Goal: Task Accomplishment & Management: Complete application form

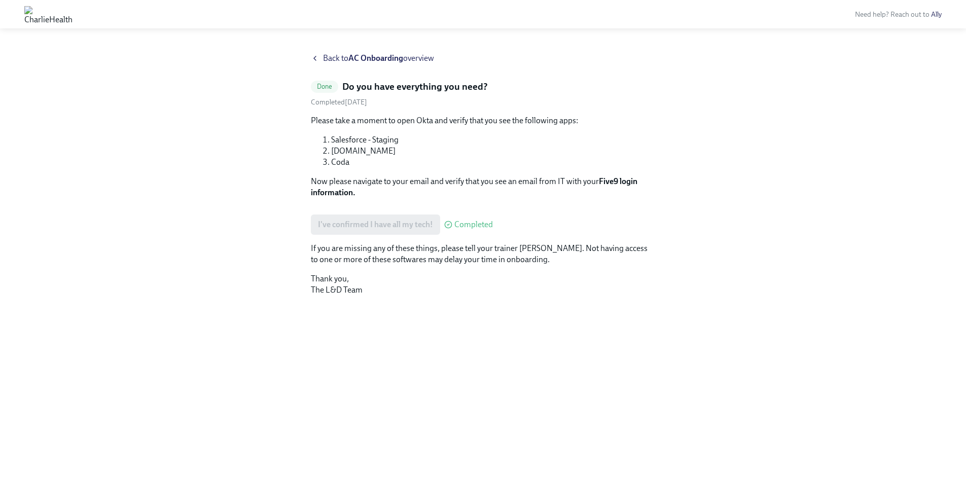
click at [327, 59] on span "Back to AC Onboarding overview" at bounding box center [378, 58] width 111 height 11
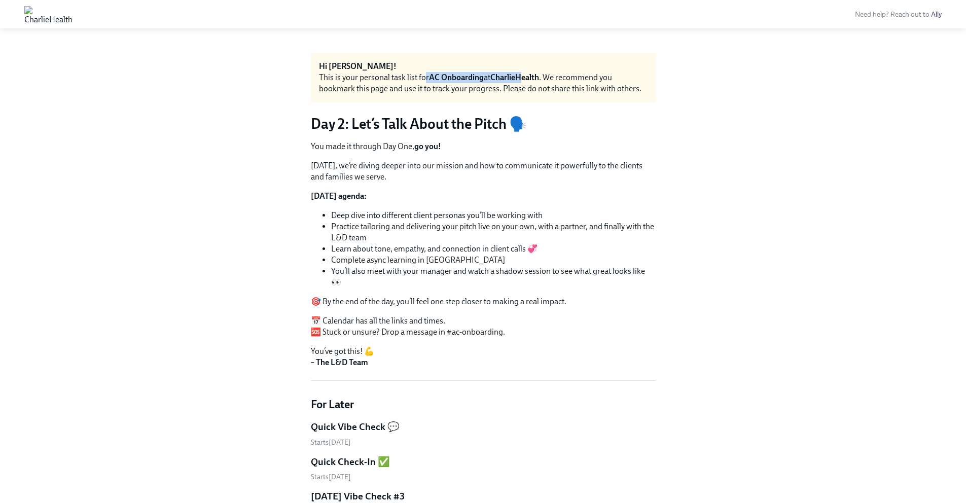
drag, startPoint x: 423, startPoint y: 79, endPoint x: 524, endPoint y: 76, distance: 101.0
click at [524, 76] on div "This is your personal task list for AC Onboarding at CharlieHealth . We recomme…" at bounding box center [483, 83] width 329 height 22
click at [565, 95] on div "Hi [PERSON_NAME]! This is your personal task list for AC Onboarding at CharlieH…" at bounding box center [483, 78] width 345 height 50
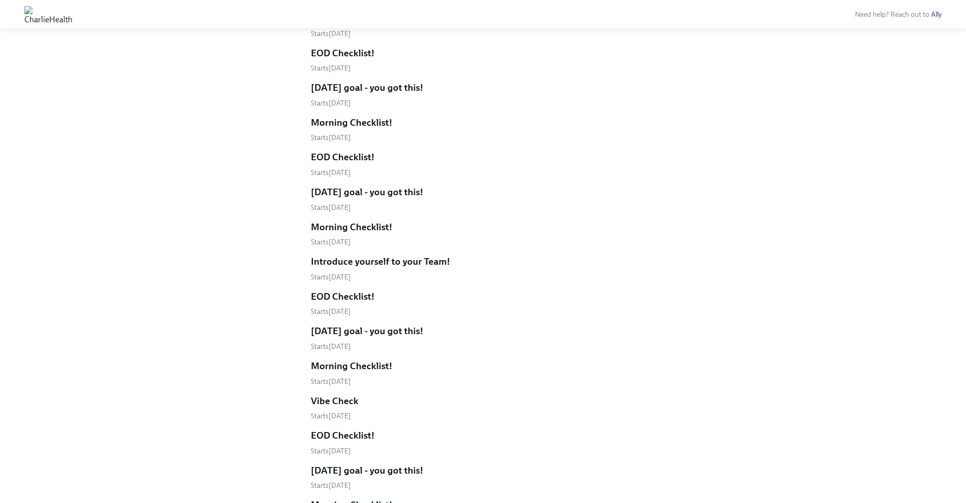
scroll to position [630, 0]
